Goal: Task Accomplishment & Management: Complete application form

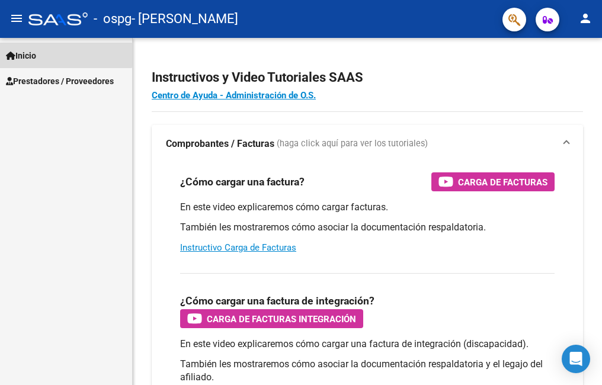
click at [22, 55] on span "Inicio" at bounding box center [21, 55] width 30 height 13
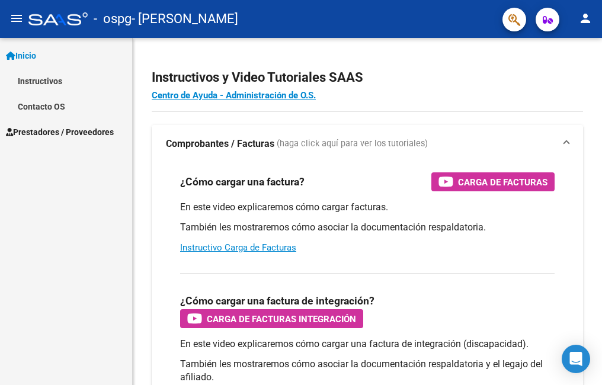
click at [60, 131] on span "Prestadores / Proveedores" at bounding box center [60, 132] width 108 height 13
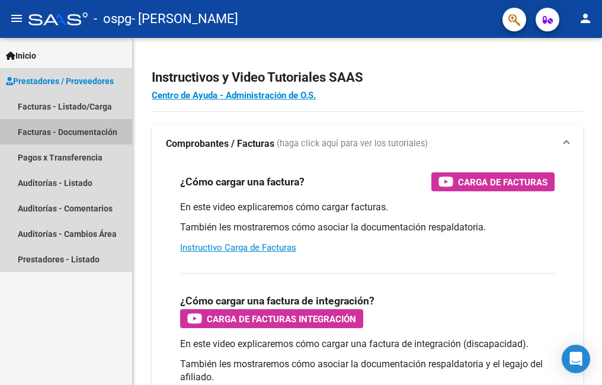
click at [73, 130] on link "Facturas - Documentación" at bounding box center [66, 131] width 132 height 25
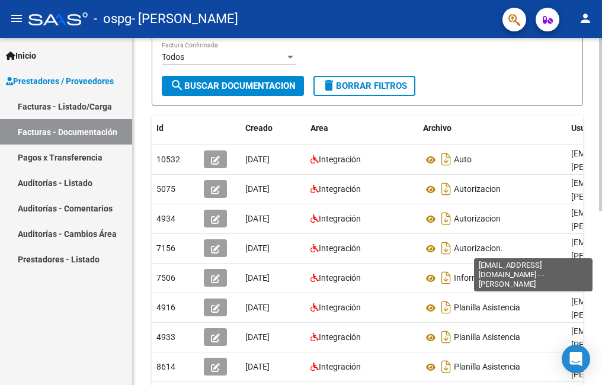
scroll to position [197, 0]
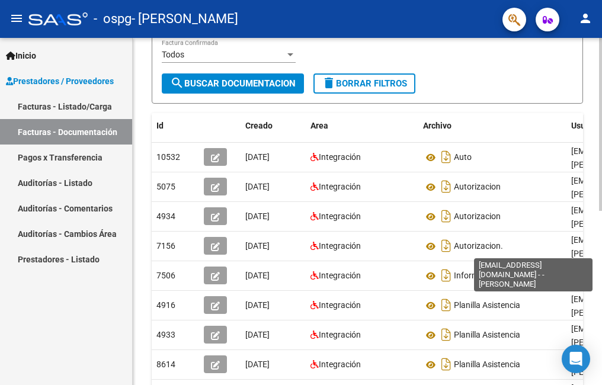
click at [576, 245] on div "PRESTADORES -> Comprobantes - Documentación Respaldatoria cloud_download Export…" at bounding box center [369, 175] width 472 height 669
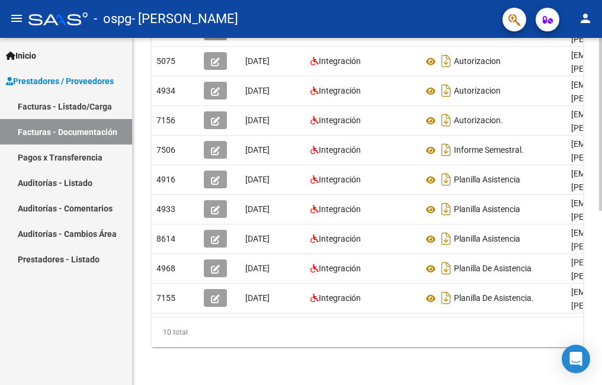
scroll to position [331, 0]
click at [584, 230] on div "PRESTADORES -> Comprobantes - Documentación Respaldatoria cloud_download Export…" at bounding box center [369, 50] width 472 height 669
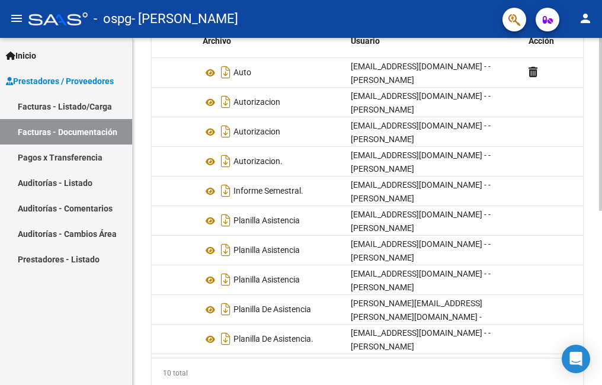
scroll to position [279, 0]
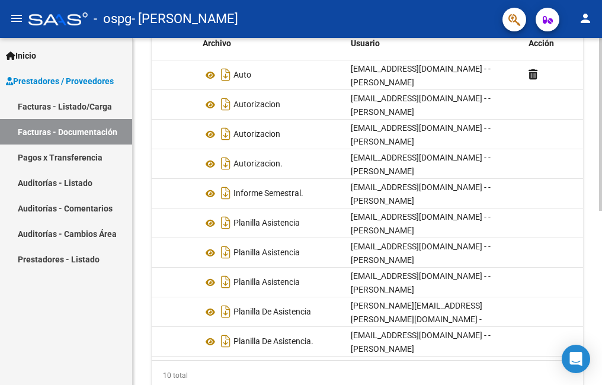
click at [601, 212] on div at bounding box center [600, 275] width 3 height 173
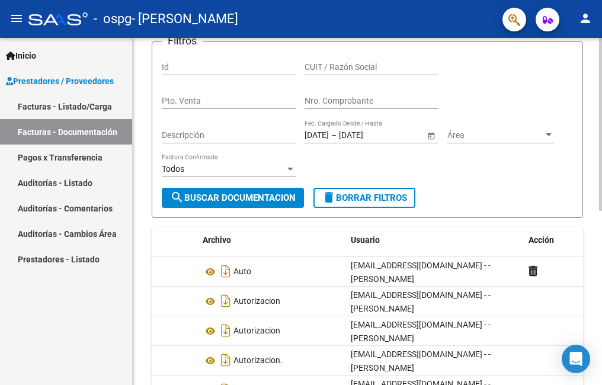
scroll to position [78, 0]
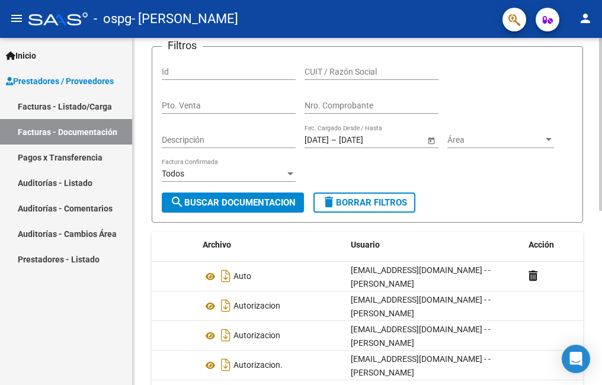
click at [599, 92] on div at bounding box center [600, 166] width 3 height 173
click at [209, 208] on span "search Buscar Documentacion" at bounding box center [233, 202] width 126 height 11
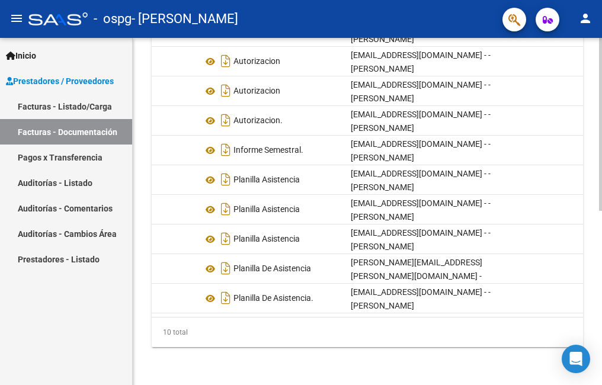
scroll to position [351, 0]
click at [585, 342] on div "PRESTADORES -> Comprobantes - Documentación Respaldatoria cloud_download Export…" at bounding box center [369, 50] width 472 height 669
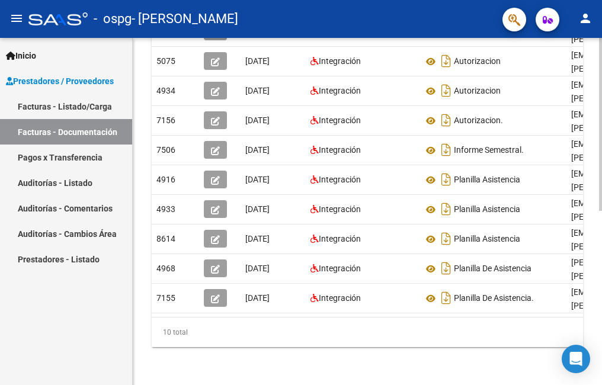
scroll to position [172, 0]
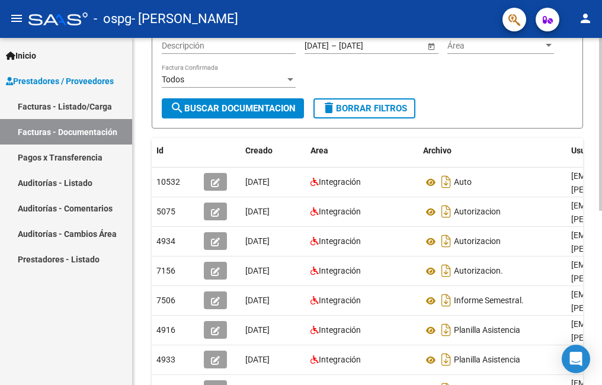
click at [601, 163] on div at bounding box center [600, 217] width 3 height 173
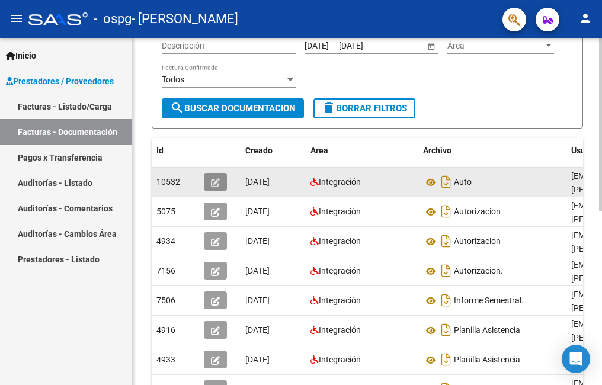
click at [214, 187] on icon "button" at bounding box center [215, 182] width 9 height 9
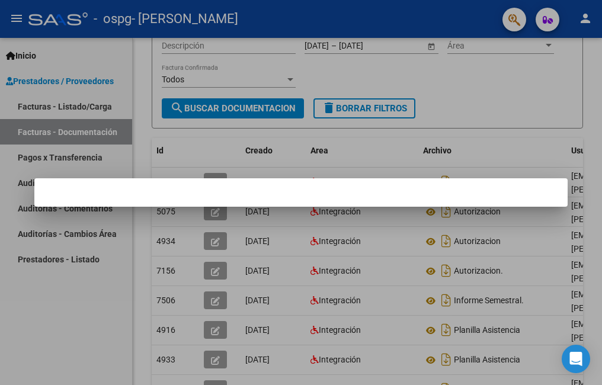
click at [66, 311] on div at bounding box center [301, 192] width 602 height 385
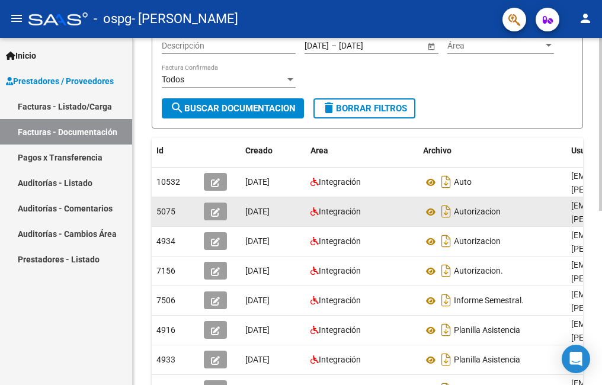
click at [215, 217] on icon "button" at bounding box center [215, 212] width 9 height 9
click at [214, 217] on icon "button" at bounding box center [215, 212] width 9 height 9
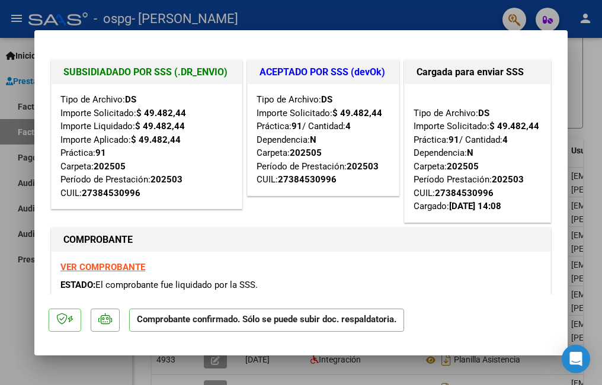
click at [413, 213] on div "Tipo de Archivo: DS Importe Solicitado: $ 49.482,44 Práctica: 91 / Cantidad: 4 …" at bounding box center [477, 153] width 128 height 120
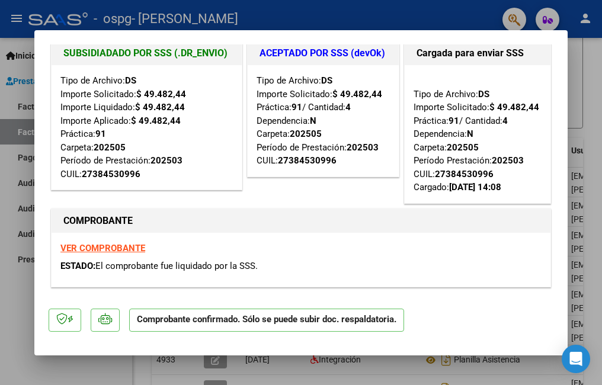
scroll to position [38, 0]
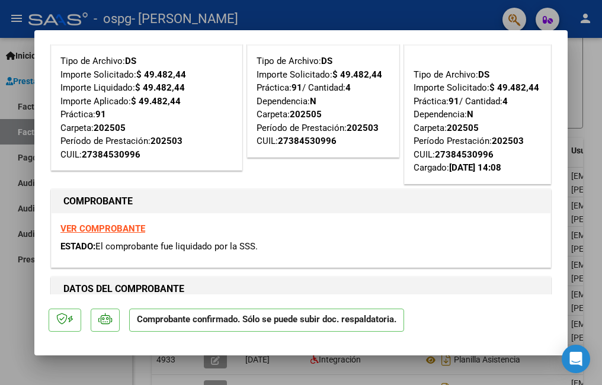
click at [592, 76] on div at bounding box center [301, 192] width 602 height 385
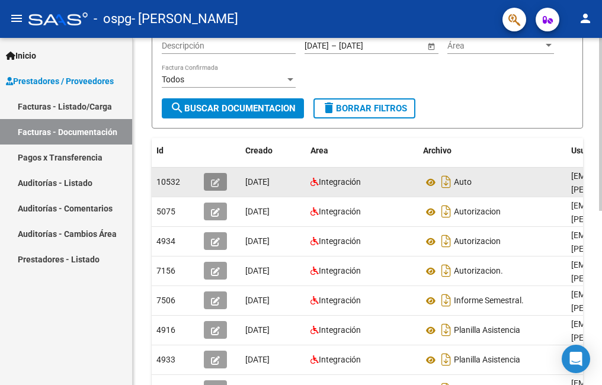
click at [214, 187] on icon "button" at bounding box center [215, 182] width 9 height 9
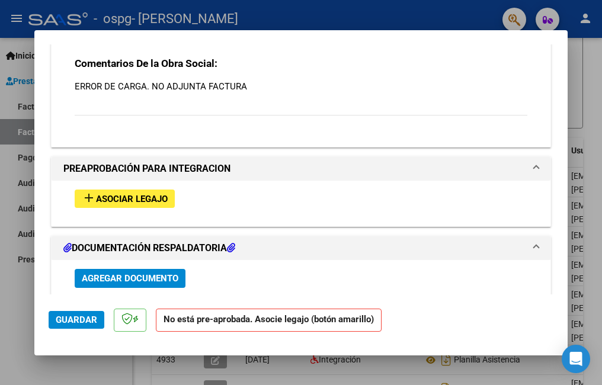
scroll to position [1235, 0]
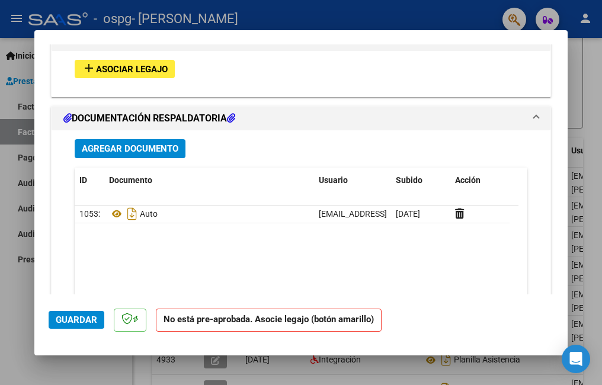
click at [235, 118] on icon at bounding box center [231, 117] width 8 height 9
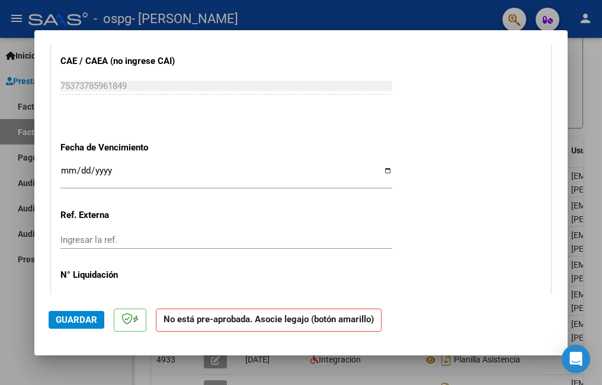
scroll to position [688, 0]
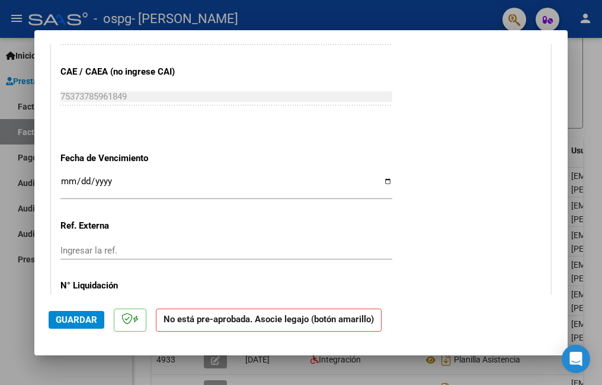
drag, startPoint x: 570, startPoint y: 192, endPoint x: 563, endPoint y: 190, distance: 7.3
click at [563, 190] on div "COMPROBANTE VER COMPROBANTE ESTADO: Recibida. En proceso de confirmacion/acepta…" at bounding box center [301, 192] width 602 height 385
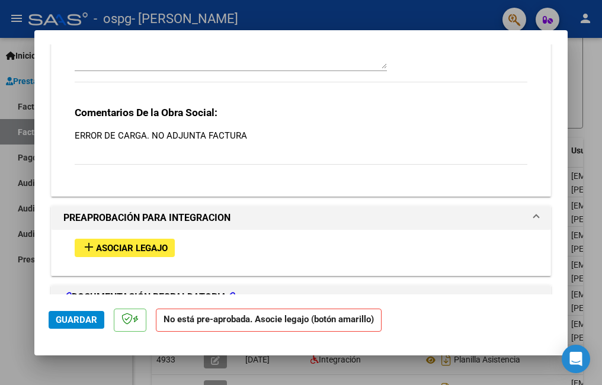
scroll to position [1081, 0]
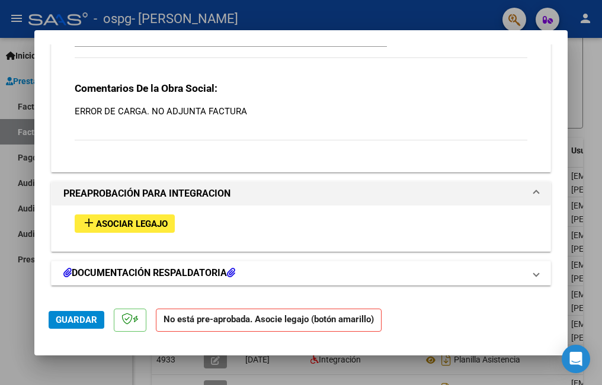
click at [182, 272] on h1 "DOCUMENTACIÓN RESPALDATORIA" at bounding box center [149, 273] width 172 height 14
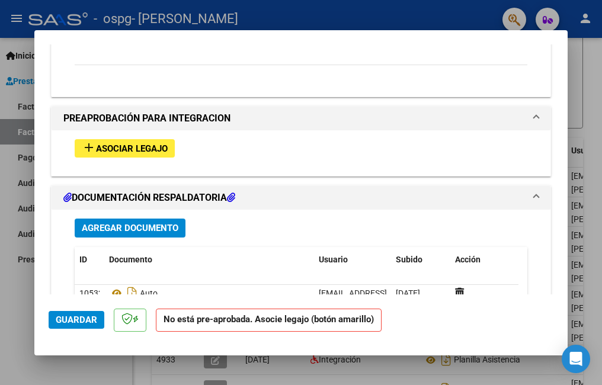
scroll to position [1198, 0]
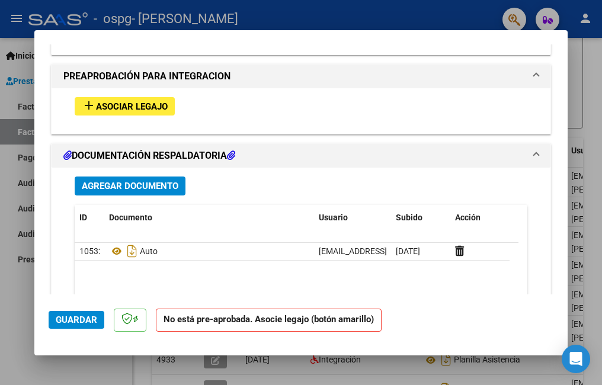
click at [127, 184] on span "Agregar Documento" at bounding box center [130, 186] width 97 height 11
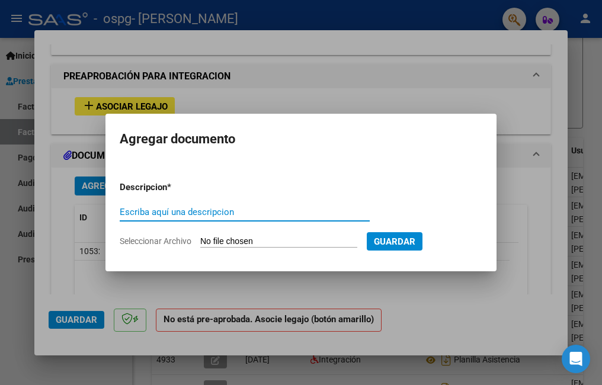
click at [123, 210] on input "Escriba aquí una descripcion" at bounding box center [245, 212] width 250 height 11
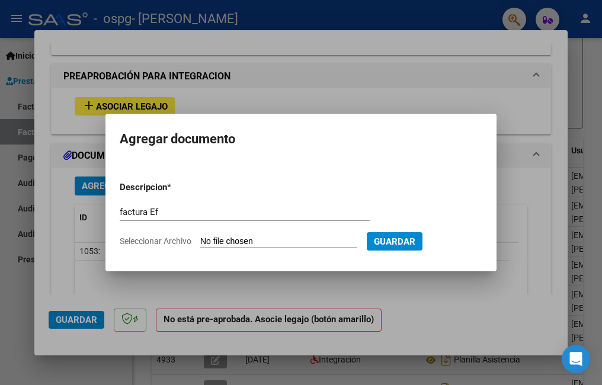
click at [305, 243] on input "Seleccionar Archivo" at bounding box center [278, 241] width 157 height 11
click at [160, 210] on input "factura Ef" at bounding box center [245, 212] width 250 height 11
type input "factura agosto"
click at [184, 238] on span "Seleccionar Archivo" at bounding box center [156, 240] width 72 height 9
click at [200, 238] on input "Seleccionar Archivo" at bounding box center [278, 241] width 157 height 11
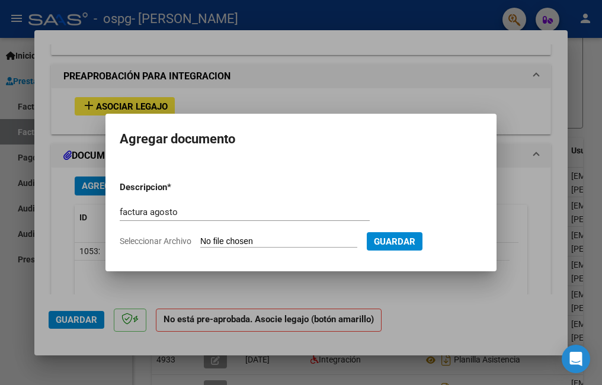
type input "C:\fakepath\27225487613_011_00002_00000172 fact agosto EF..pdf"
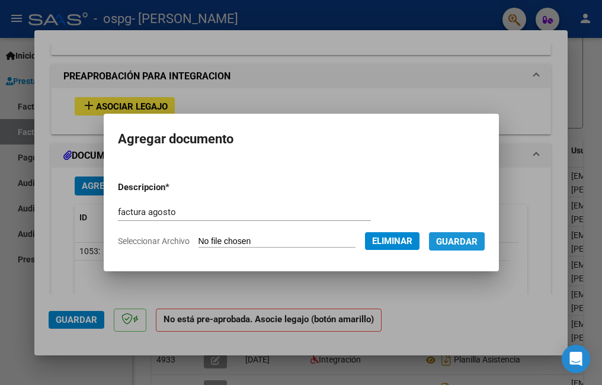
click at [470, 243] on span "Guardar" at bounding box center [456, 241] width 41 height 11
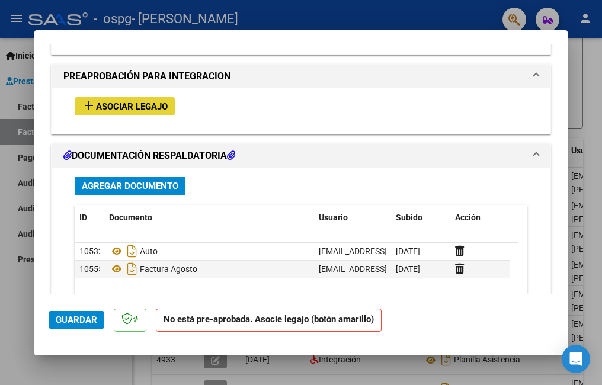
click at [104, 104] on span "Asociar Legajo" at bounding box center [132, 106] width 72 height 11
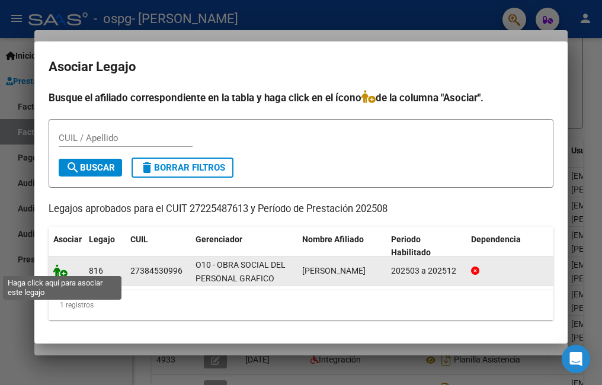
click at [62, 269] on icon at bounding box center [60, 270] width 14 height 13
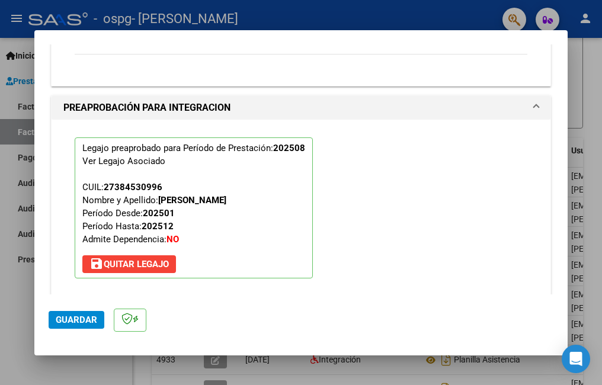
scroll to position [1230, 0]
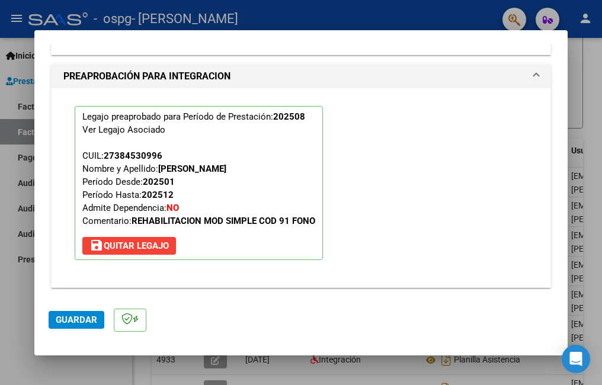
click at [73, 319] on span "Guardar" at bounding box center [76, 319] width 41 height 11
